Goal: Task Accomplishment & Management: Use online tool/utility

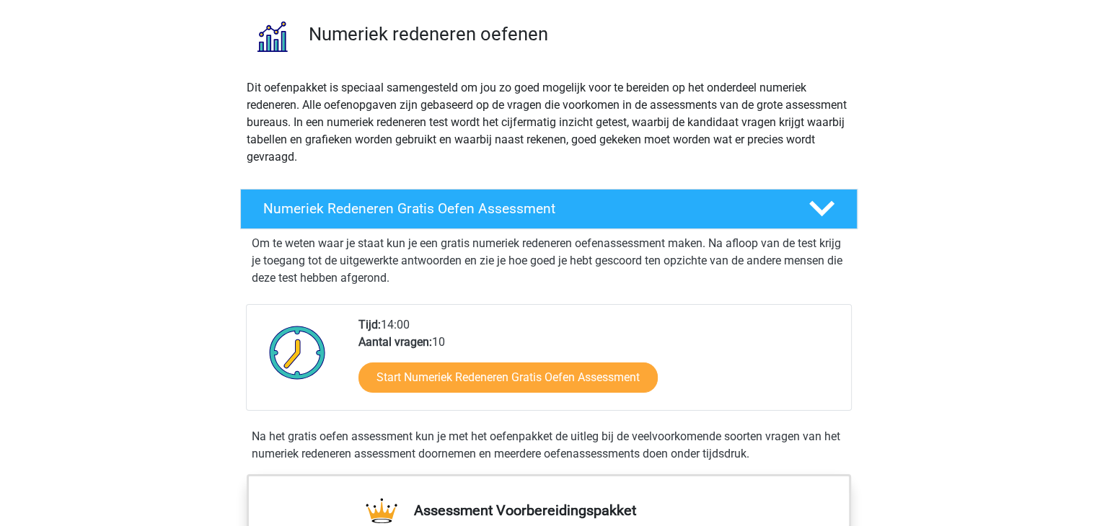
scroll to position [102, 0]
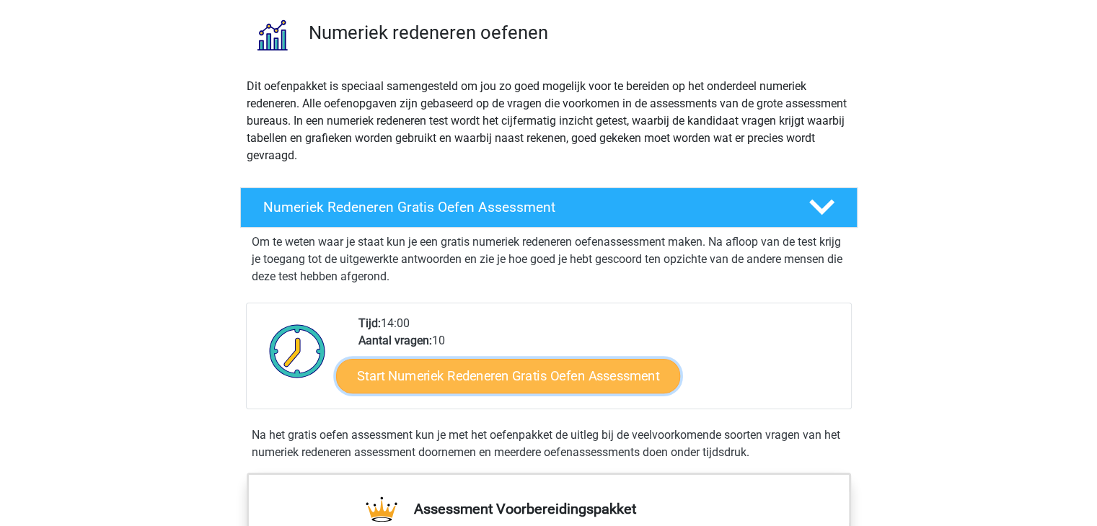
click at [482, 378] on link "Start Numeriek Redeneren Gratis Oefen Assessment" at bounding box center [508, 375] width 344 height 35
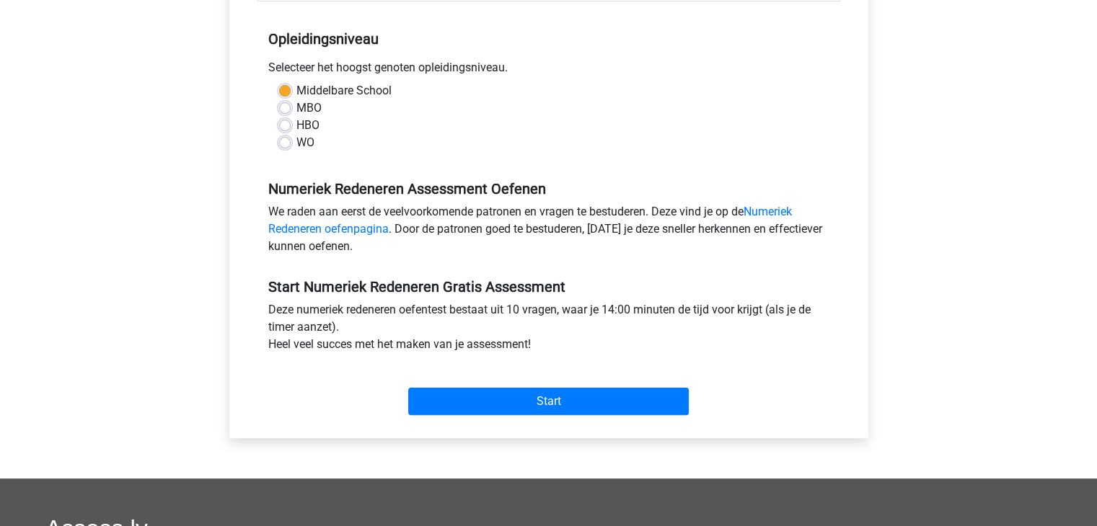
scroll to position [268, 0]
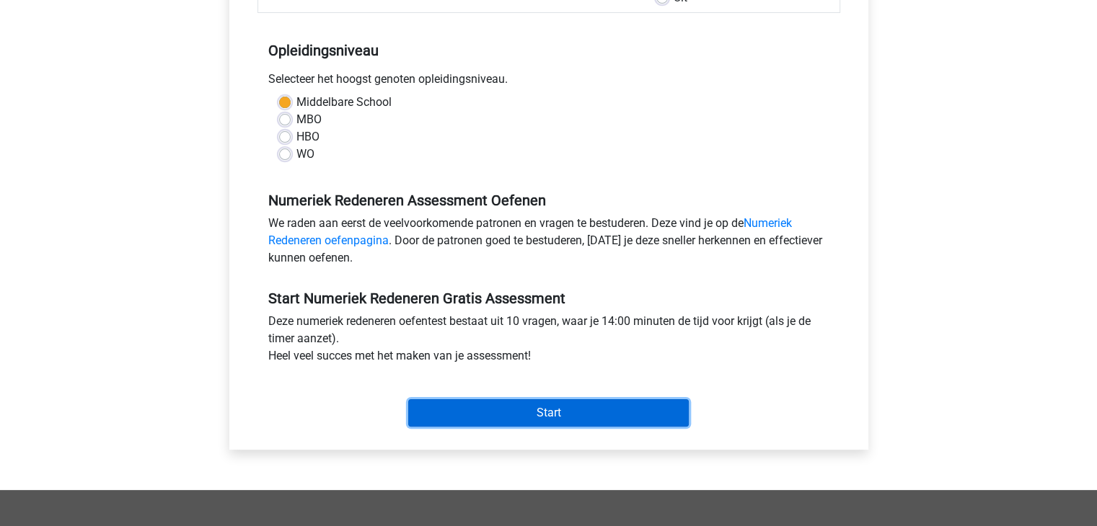
click at [470, 411] on input "Start" at bounding box center [548, 413] width 281 height 27
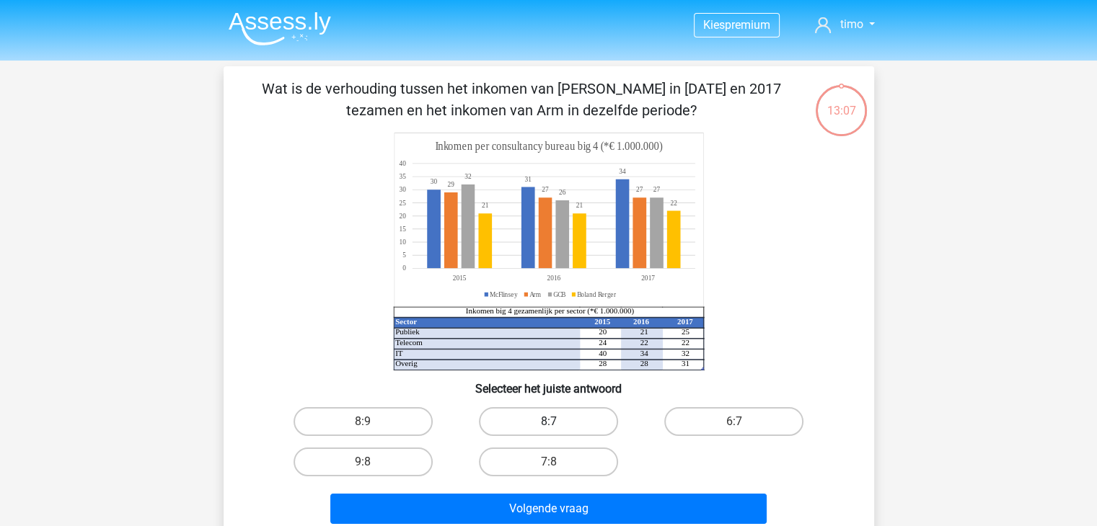
click at [534, 424] on label "8:7" at bounding box center [548, 421] width 139 height 29
click at [548, 424] on input "8:7" at bounding box center [552, 426] width 9 height 9
radio input "true"
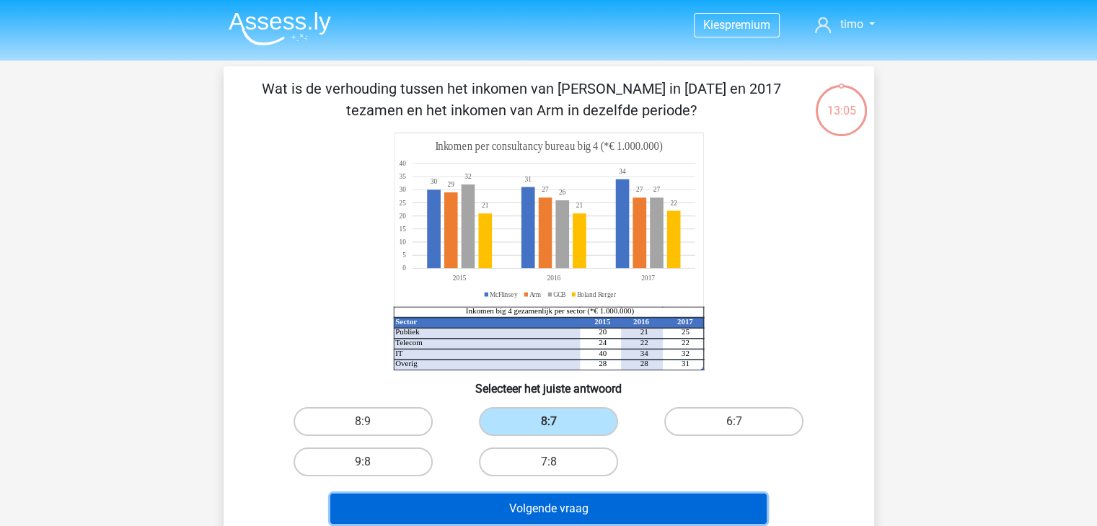
click at [518, 500] on button "Volgende vraag" at bounding box center [548, 509] width 436 height 30
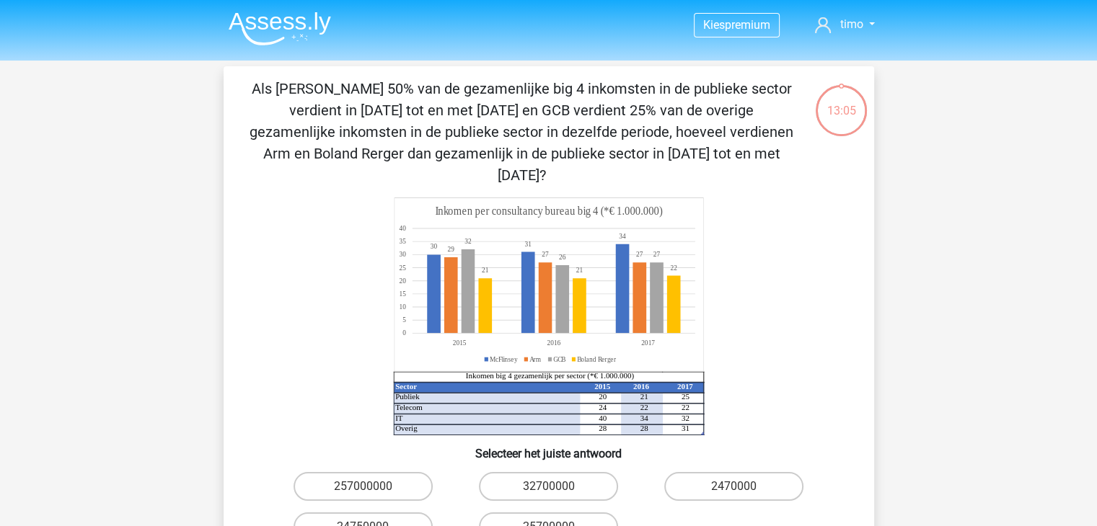
scroll to position [66, 0]
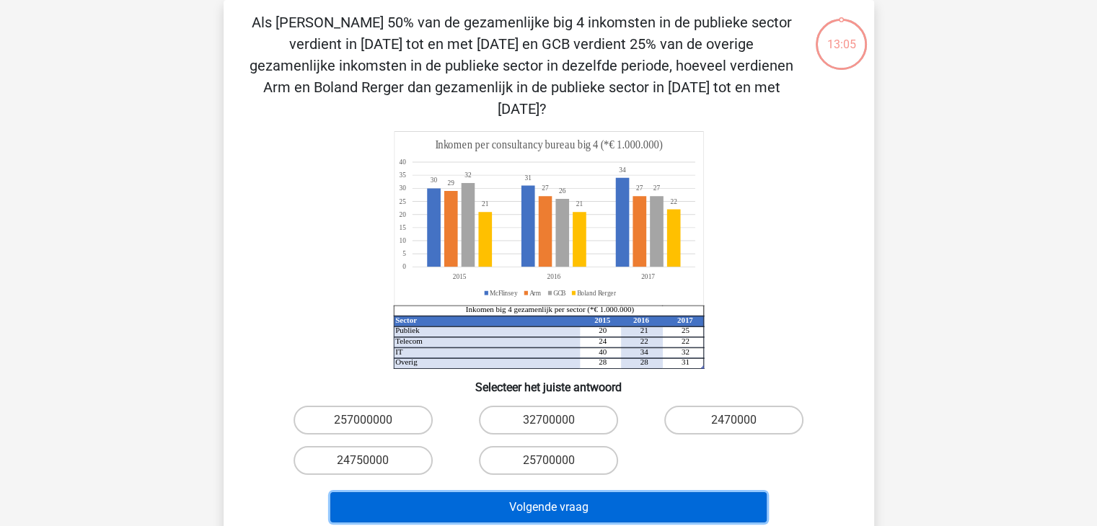
click at [518, 500] on button "Volgende vraag" at bounding box center [548, 508] width 436 height 30
